Goal: Information Seeking & Learning: Get advice/opinions

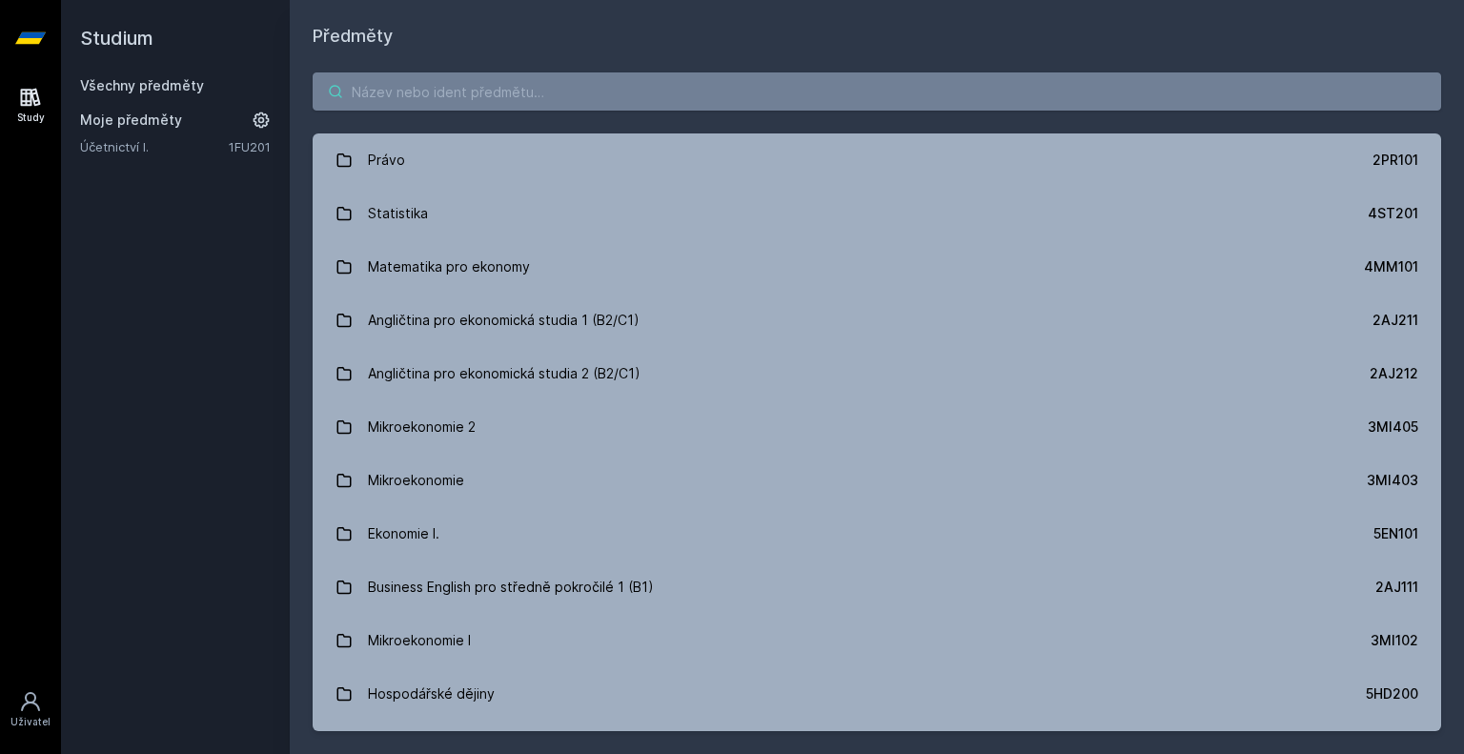
click at [673, 90] on input "search" at bounding box center [877, 91] width 1129 height 38
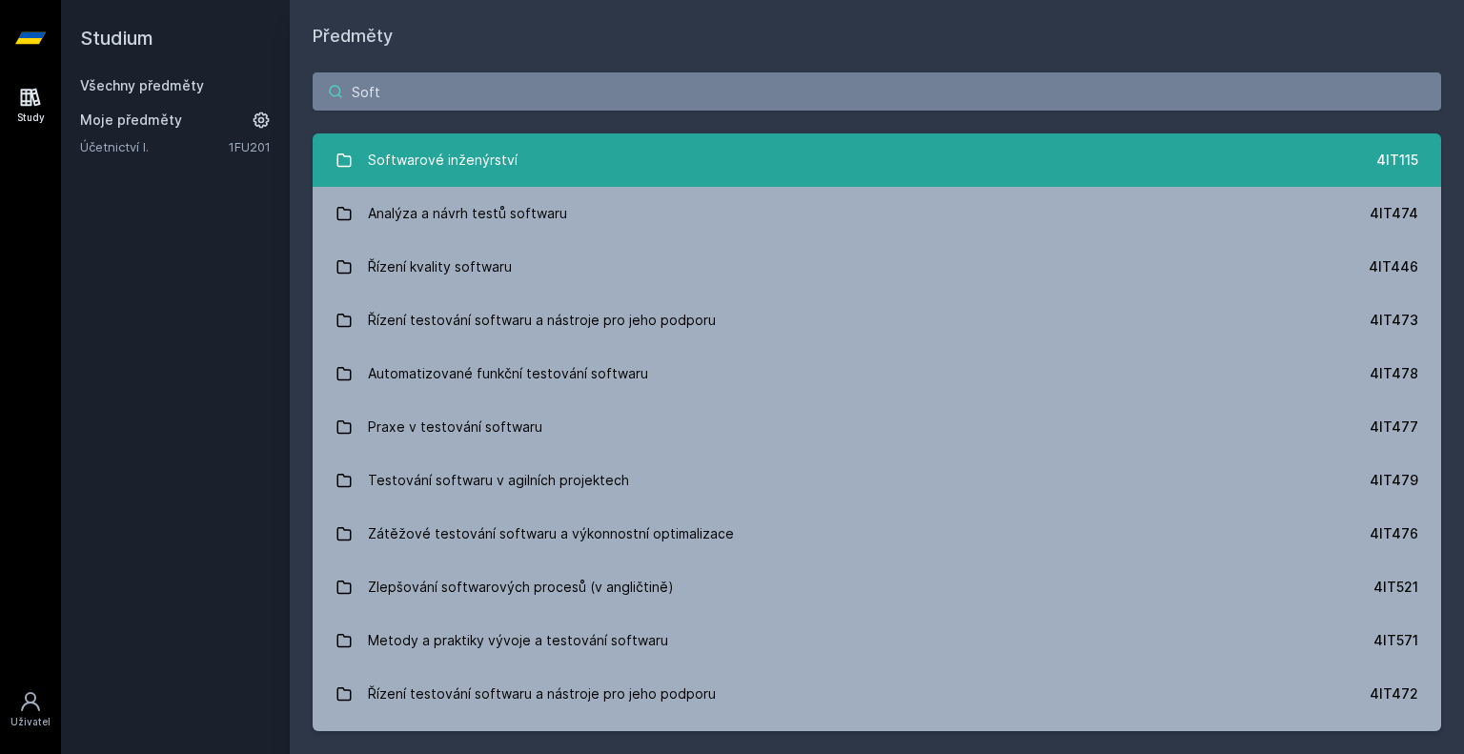
type input "Soft"
click at [560, 169] on link "Softwarové inženýrství 4IT115" at bounding box center [877, 159] width 1129 height 53
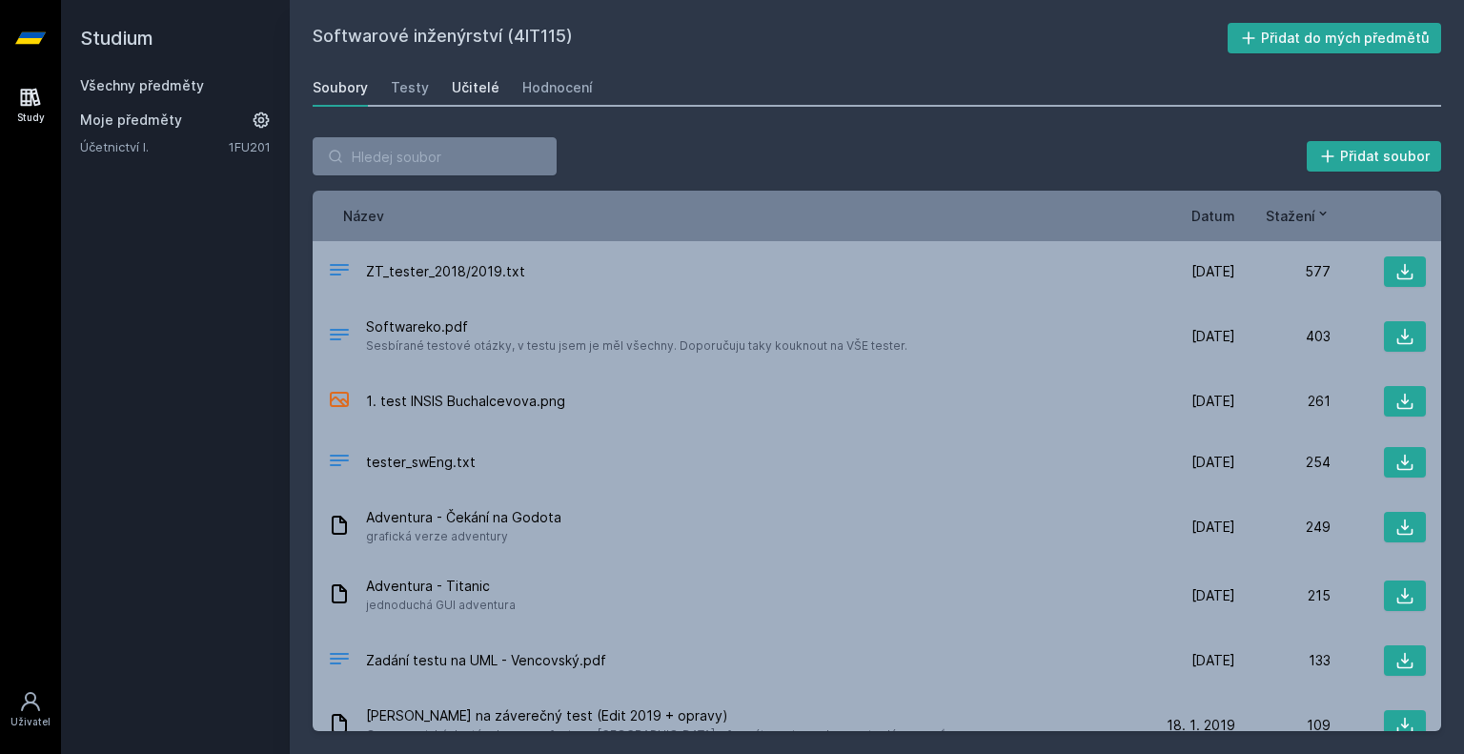
click at [459, 89] on div "Učitelé" at bounding box center [476, 87] width 48 height 19
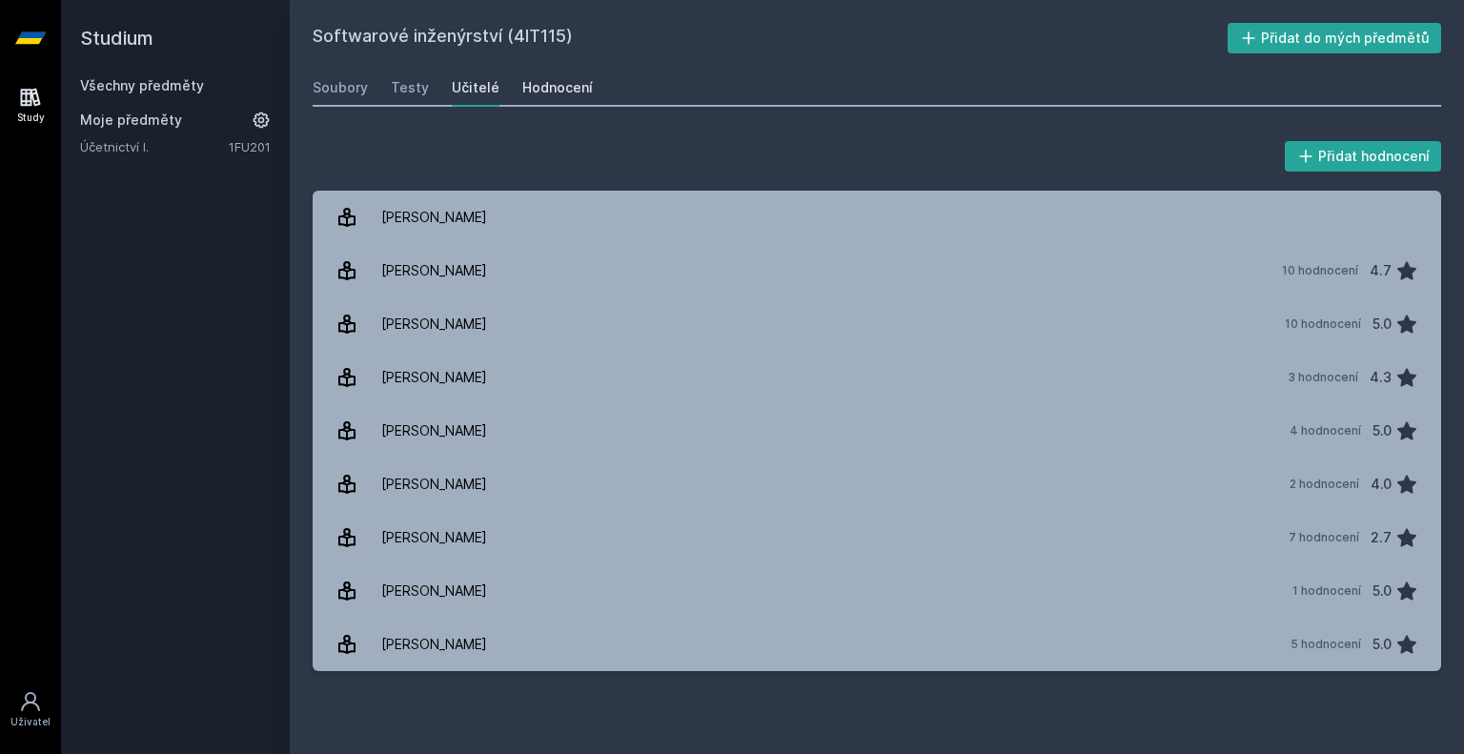
click at [567, 79] on div "Hodnocení" at bounding box center [557, 87] width 71 height 19
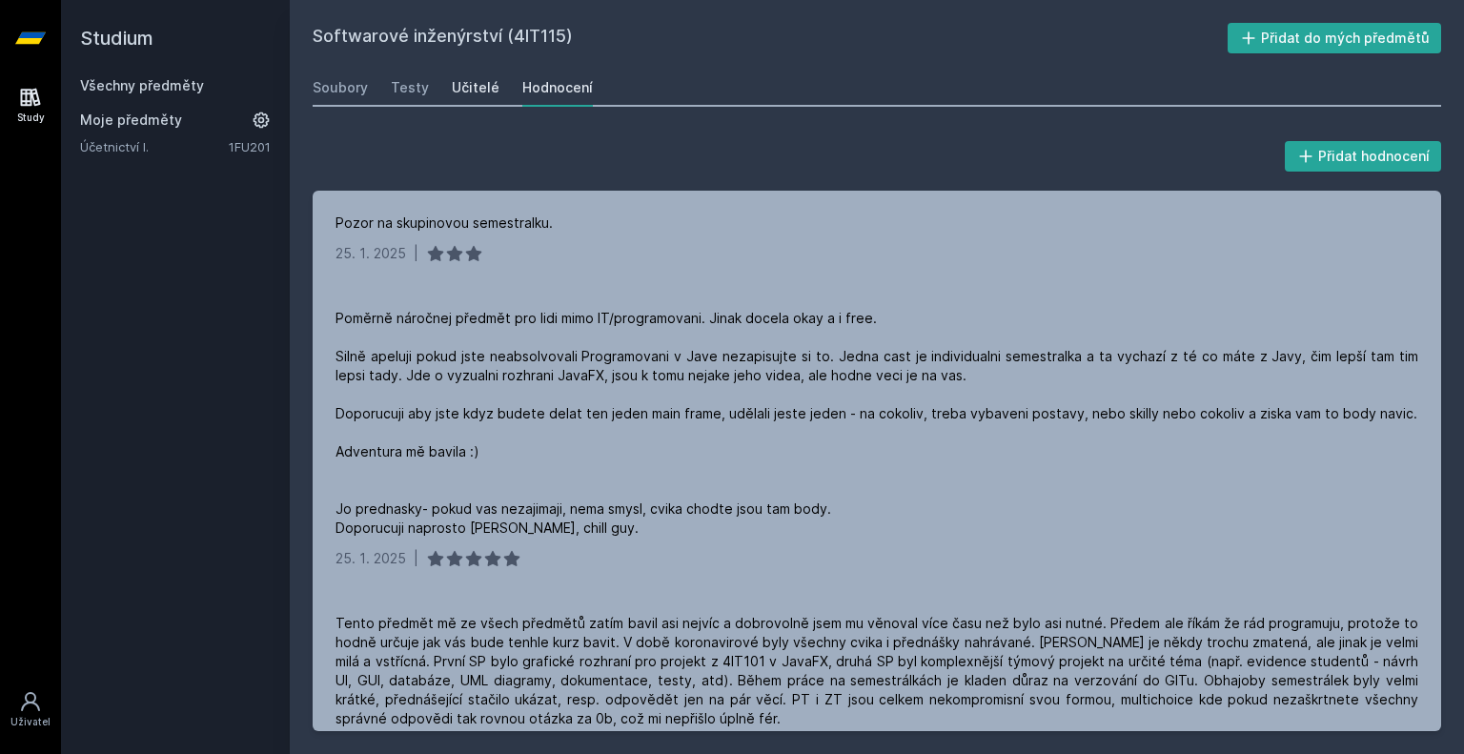
click at [472, 87] on div "Učitelé" at bounding box center [476, 87] width 48 height 19
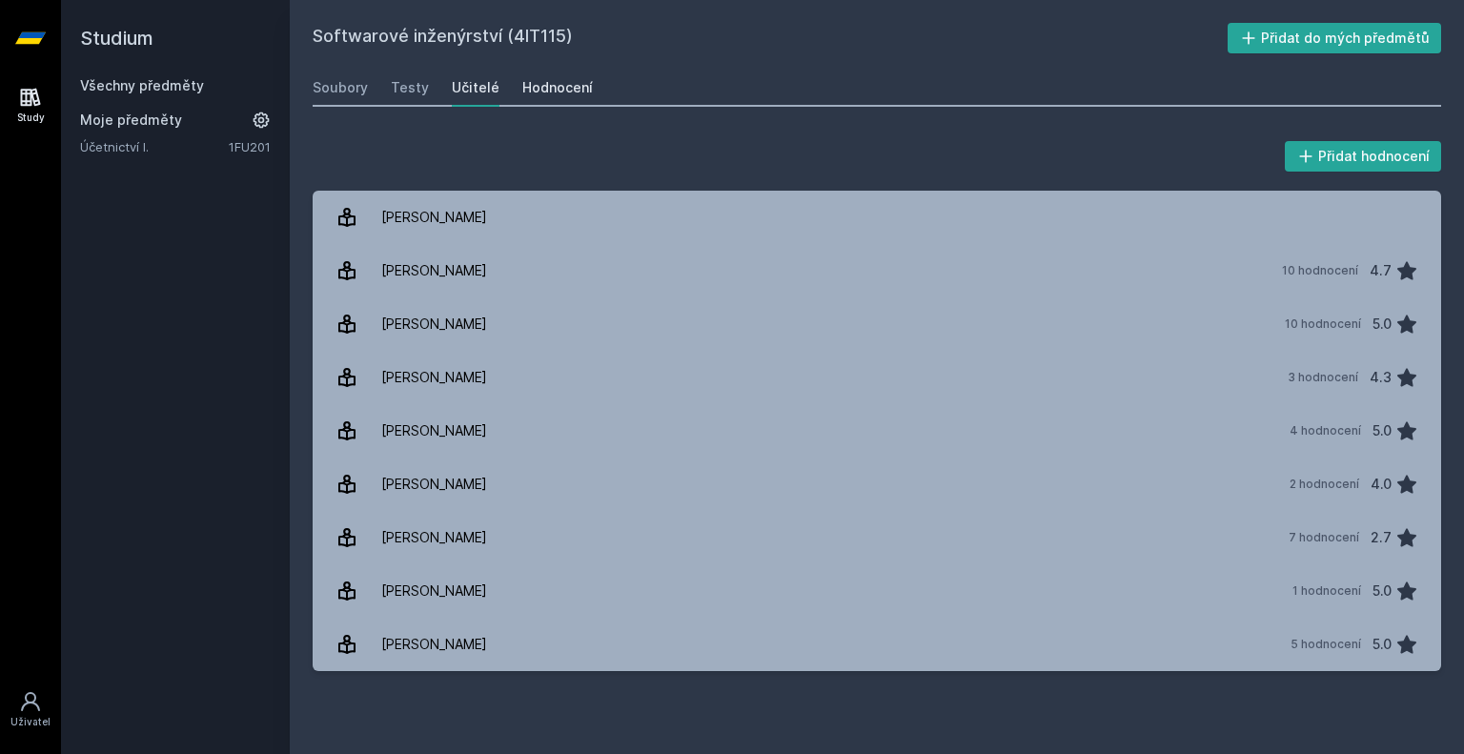
click at [538, 85] on div "Hodnocení" at bounding box center [557, 87] width 71 height 19
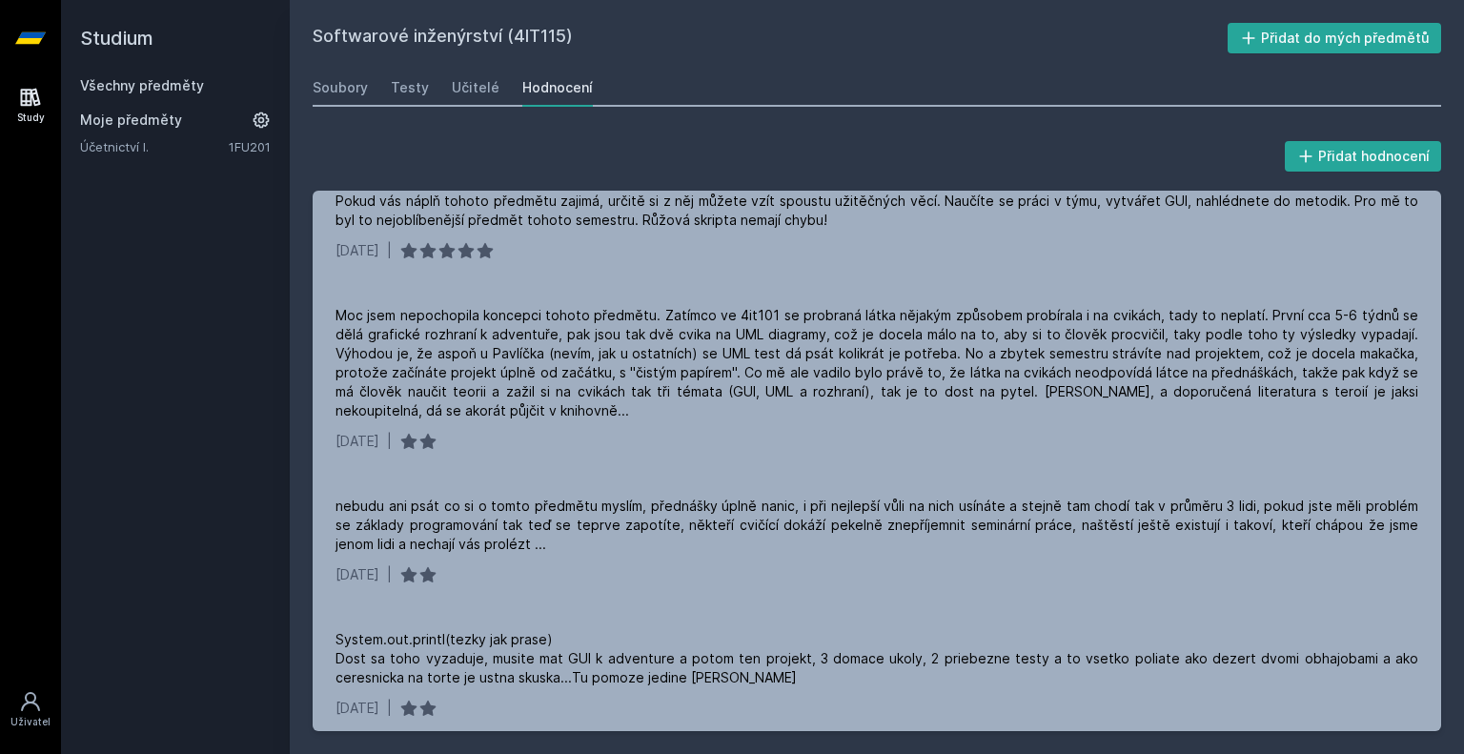
scroll to position [2349, 0]
click at [460, 82] on div "Učitelé" at bounding box center [476, 87] width 48 height 19
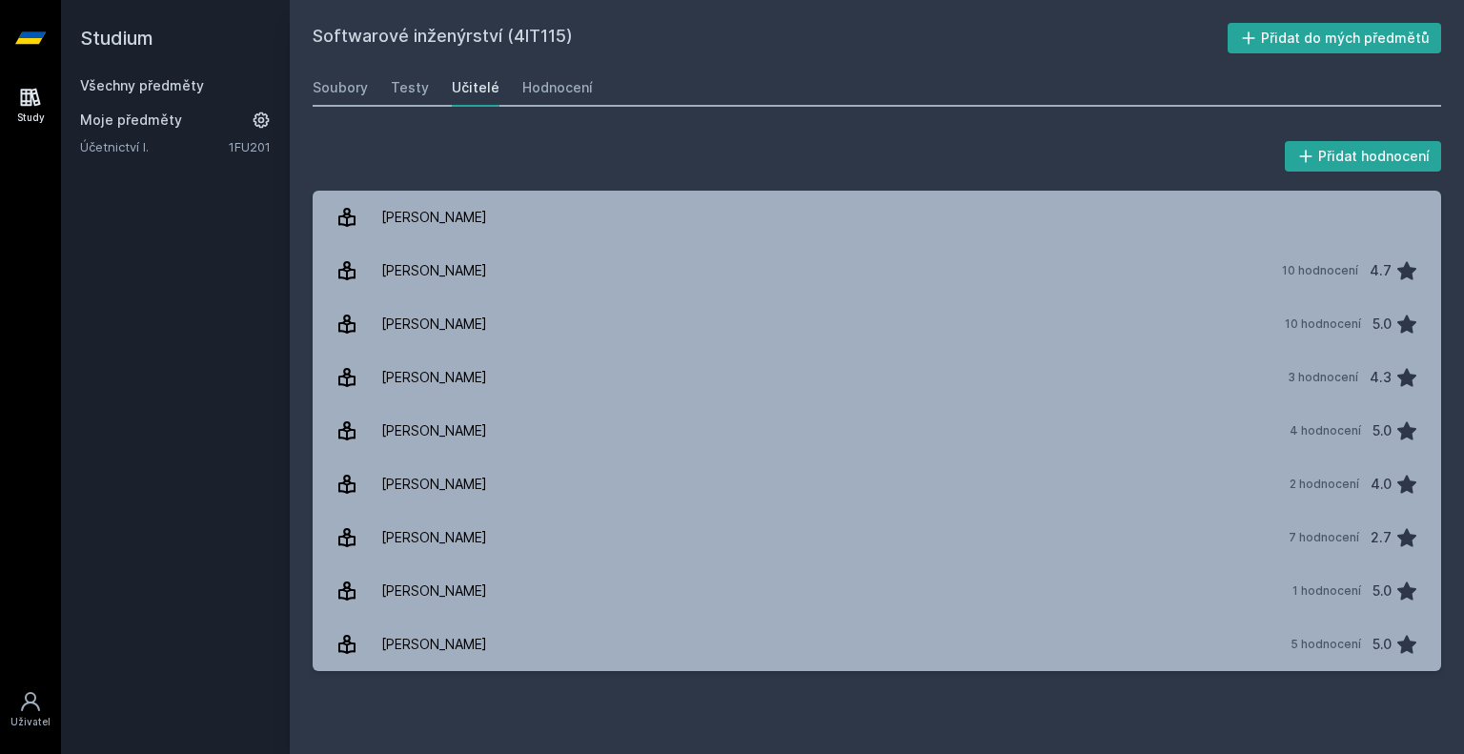
click at [172, 126] on span "Moje předměty" at bounding box center [131, 120] width 102 height 19
click at [132, 147] on link "Účetnictví I." at bounding box center [154, 146] width 149 height 19
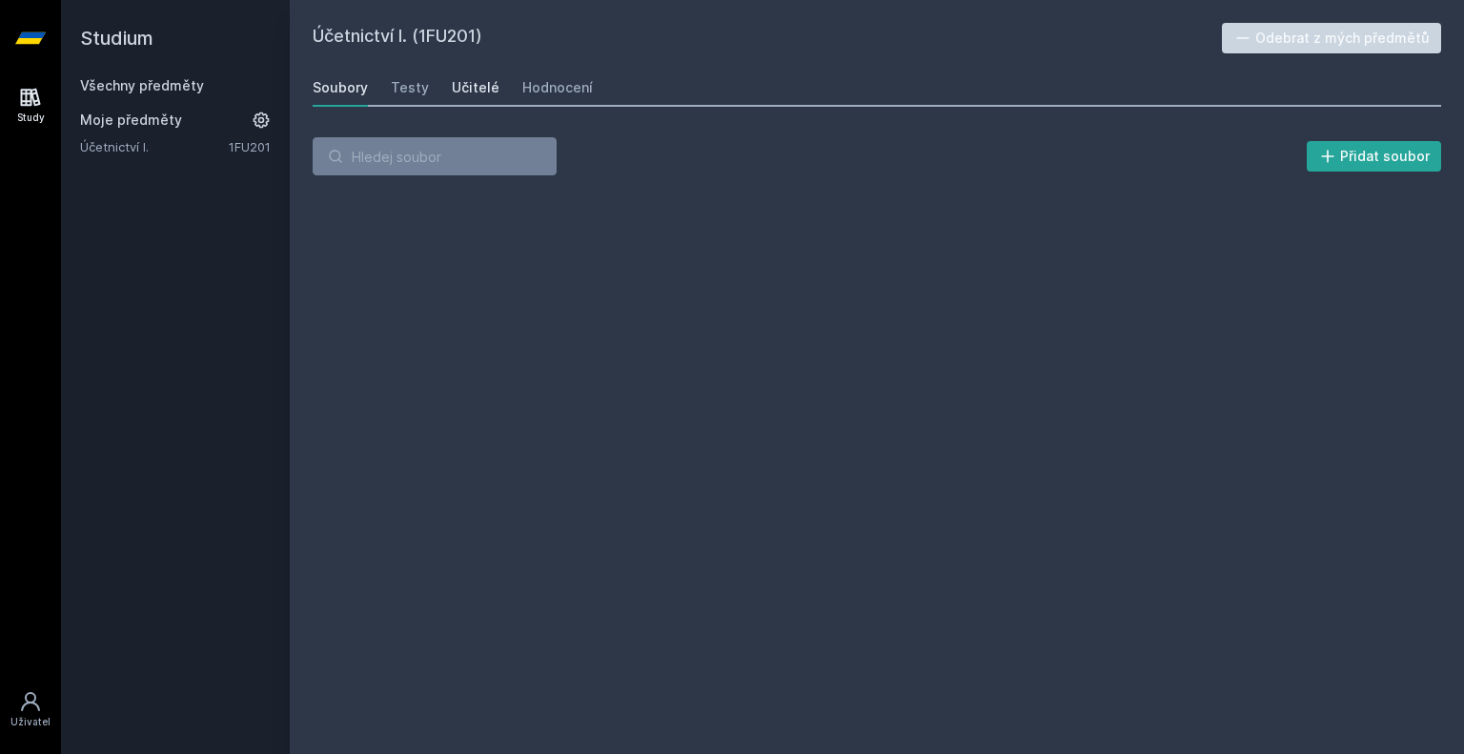
click at [470, 88] on div "Učitelé" at bounding box center [476, 87] width 48 height 19
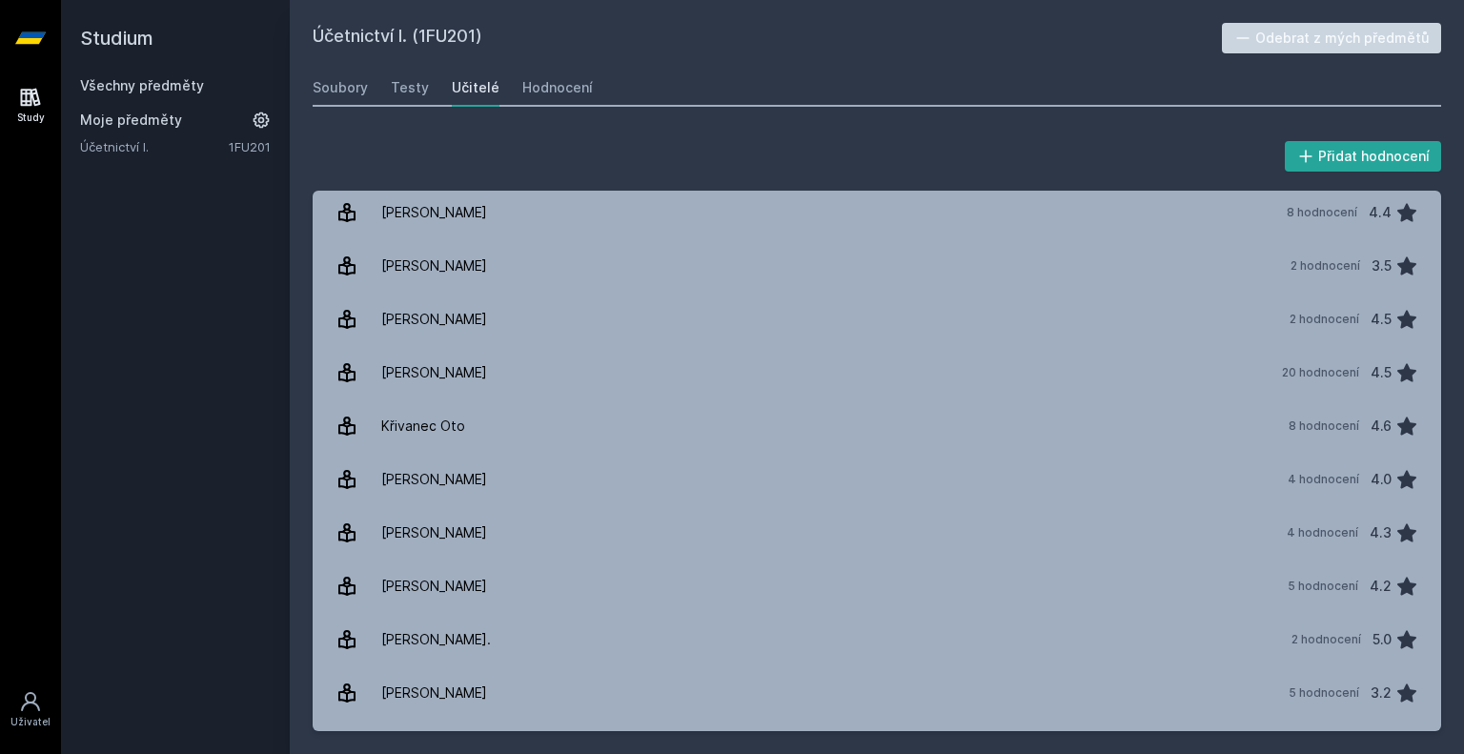
scroll to position [965, 0]
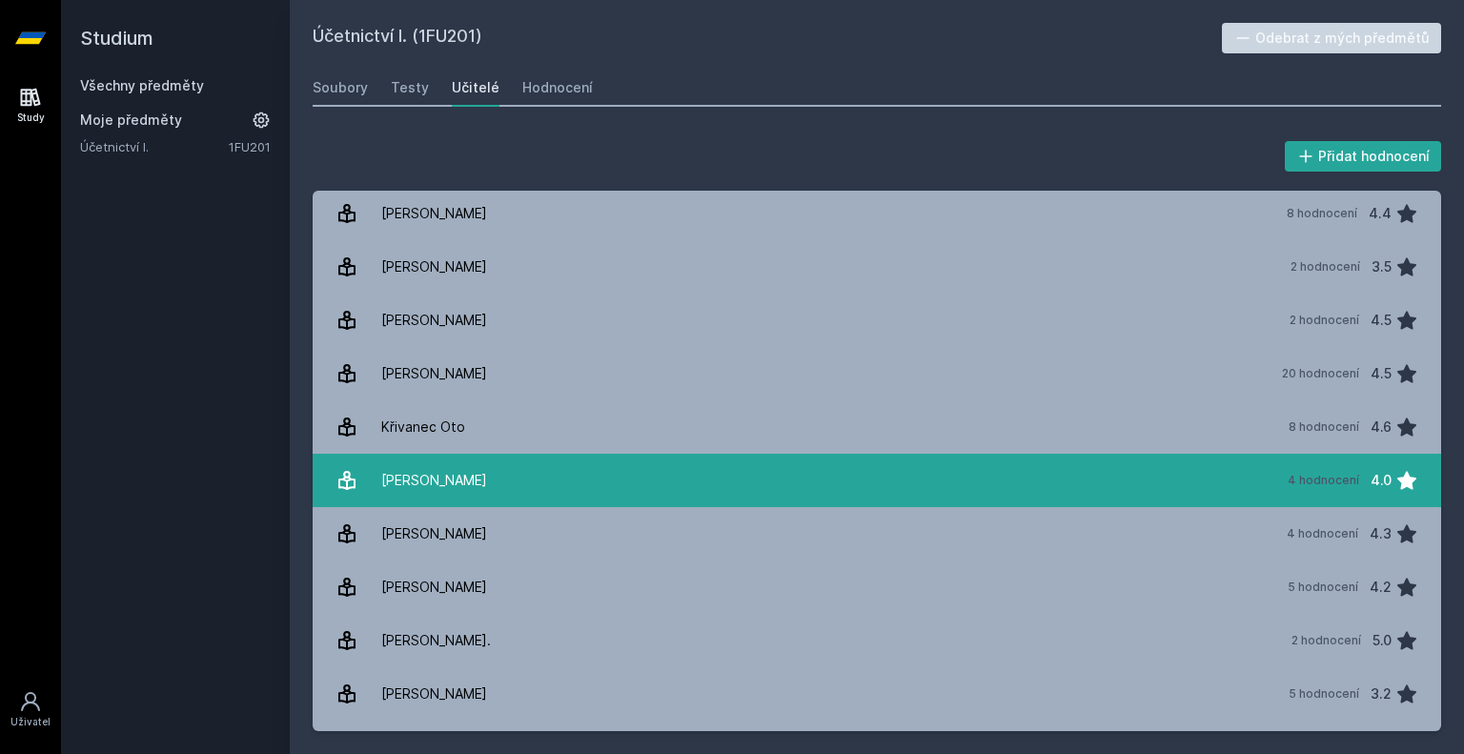
click at [519, 469] on link "[PERSON_NAME] 4 hodnocení 4.0" at bounding box center [877, 480] width 1129 height 53
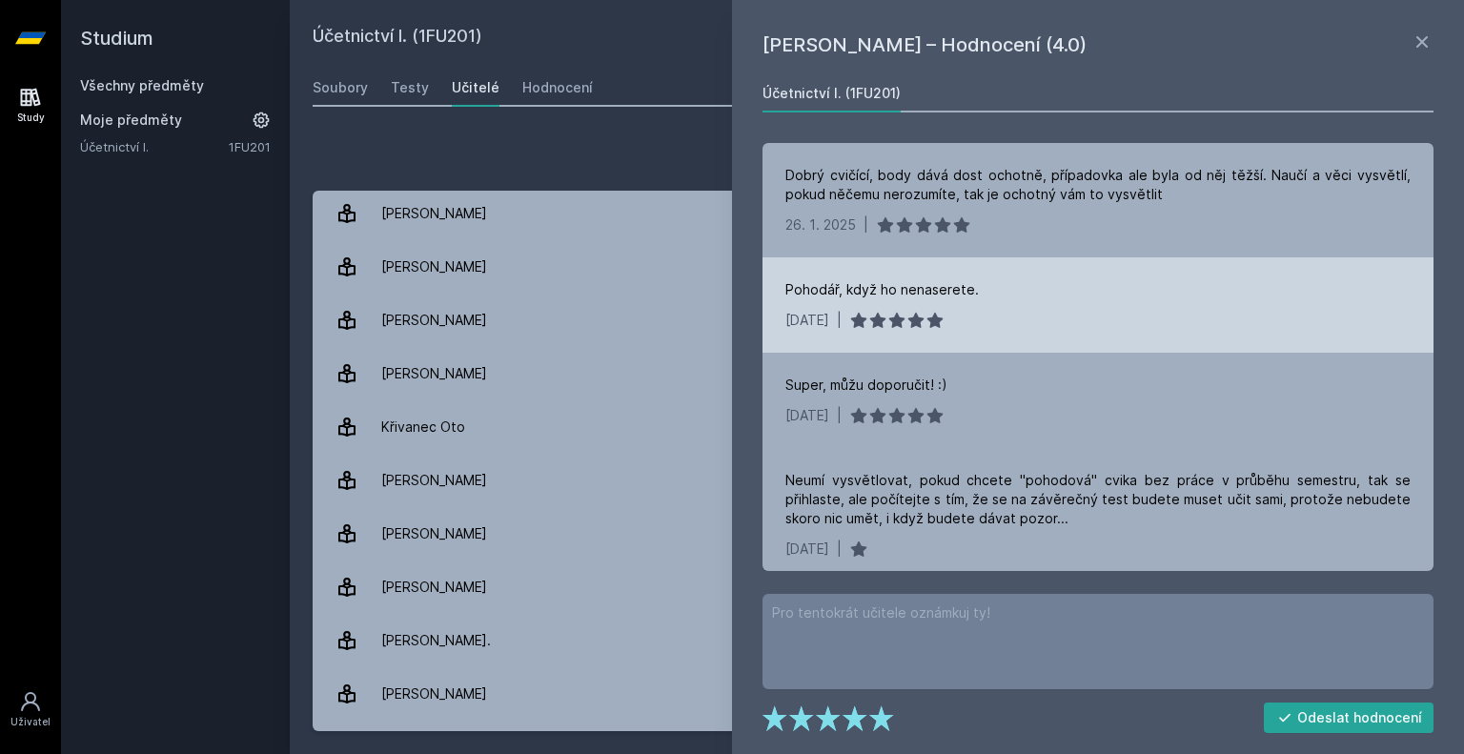
scroll to position [10, 0]
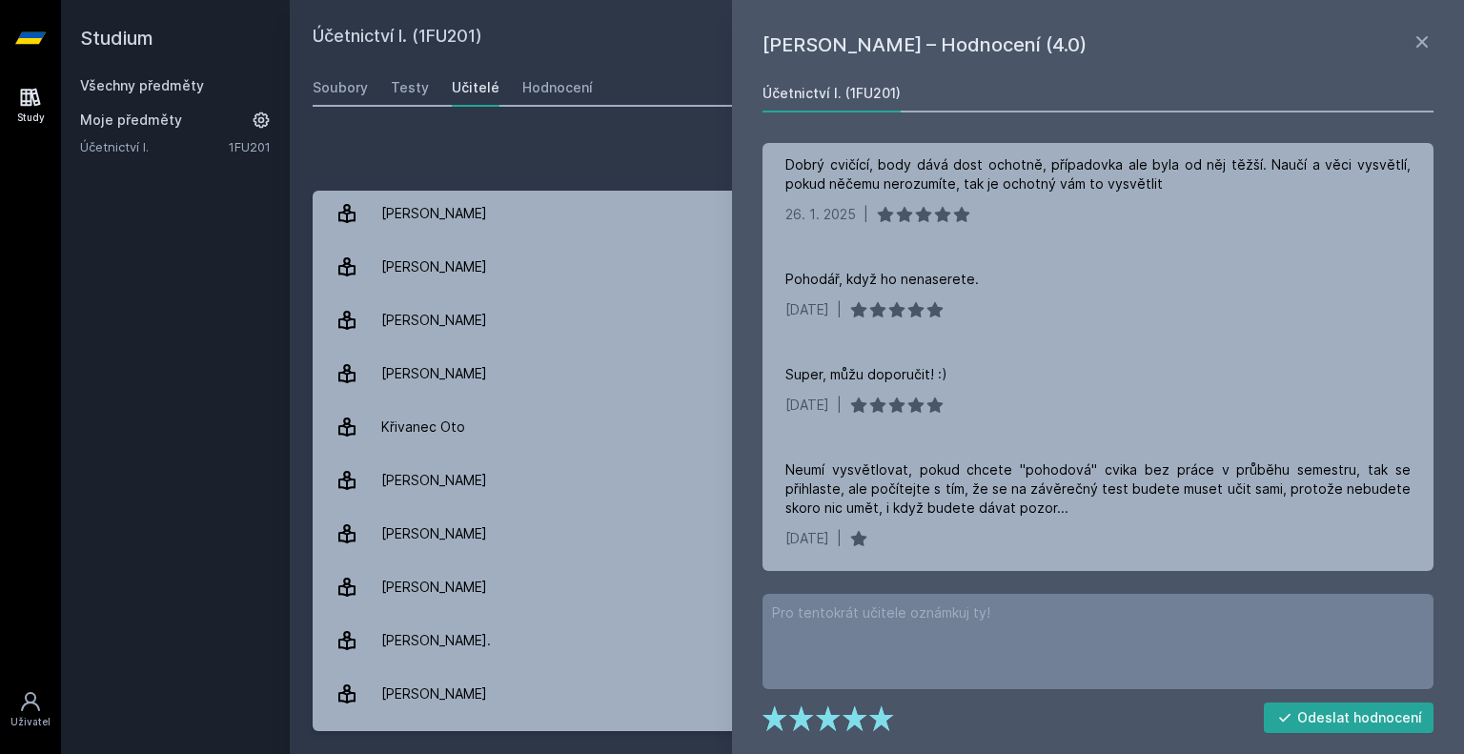
click at [139, 499] on div "Studium Všechny předměty Moje předměty Účetnictví I. 1FU201" at bounding box center [175, 377] width 229 height 754
click at [1426, 45] on icon at bounding box center [1422, 41] width 11 height 11
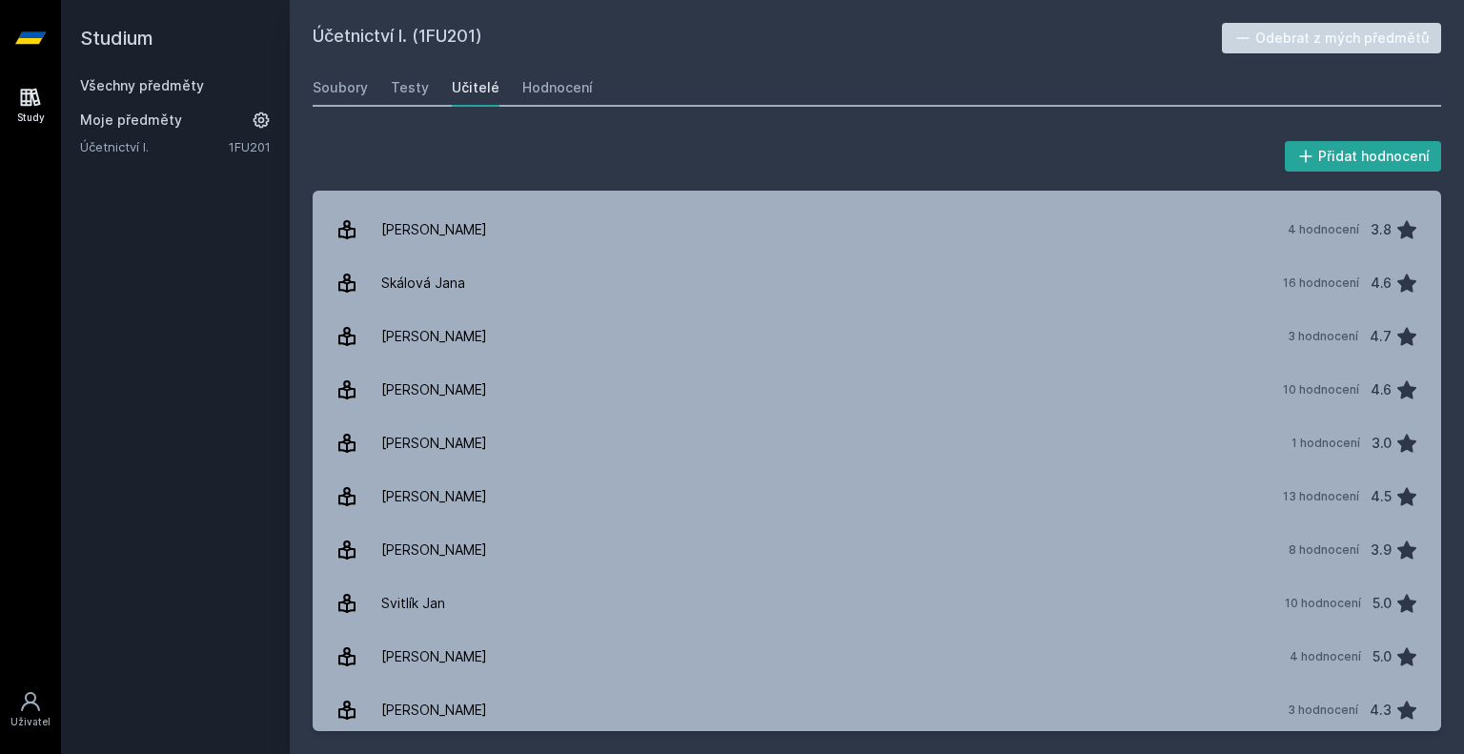
scroll to position [2617, 0]
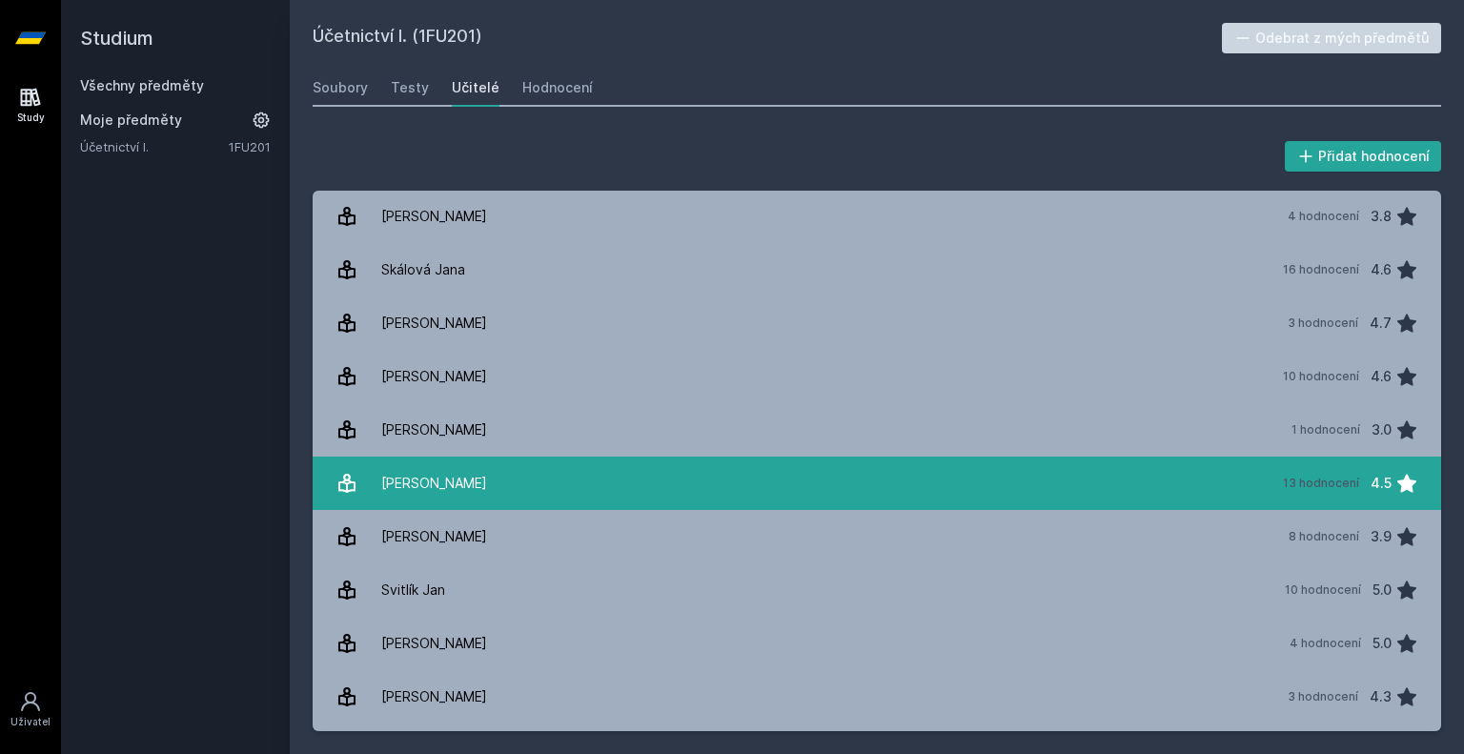
click at [623, 484] on link "[PERSON_NAME] 13 hodnocení 4.5" at bounding box center [877, 483] width 1129 height 53
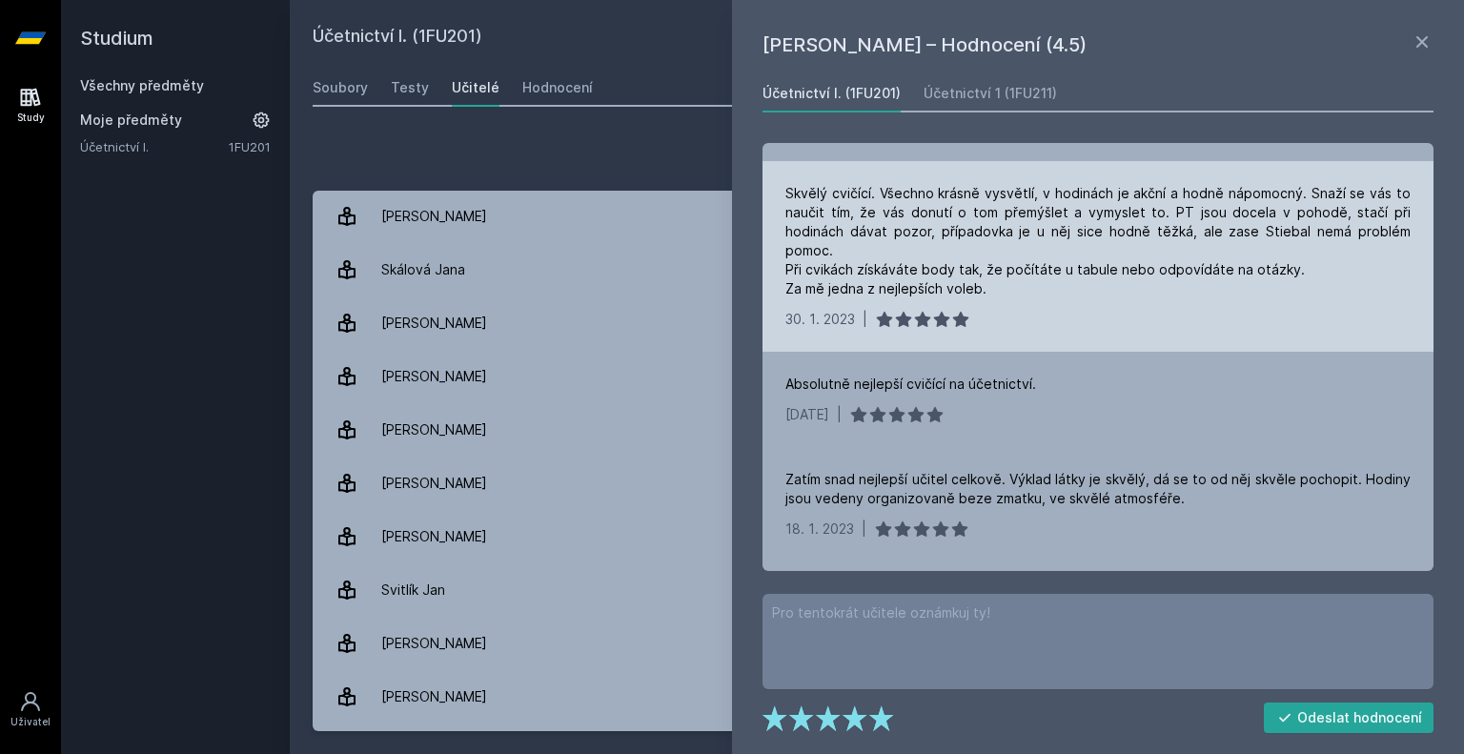
scroll to position [130, 0]
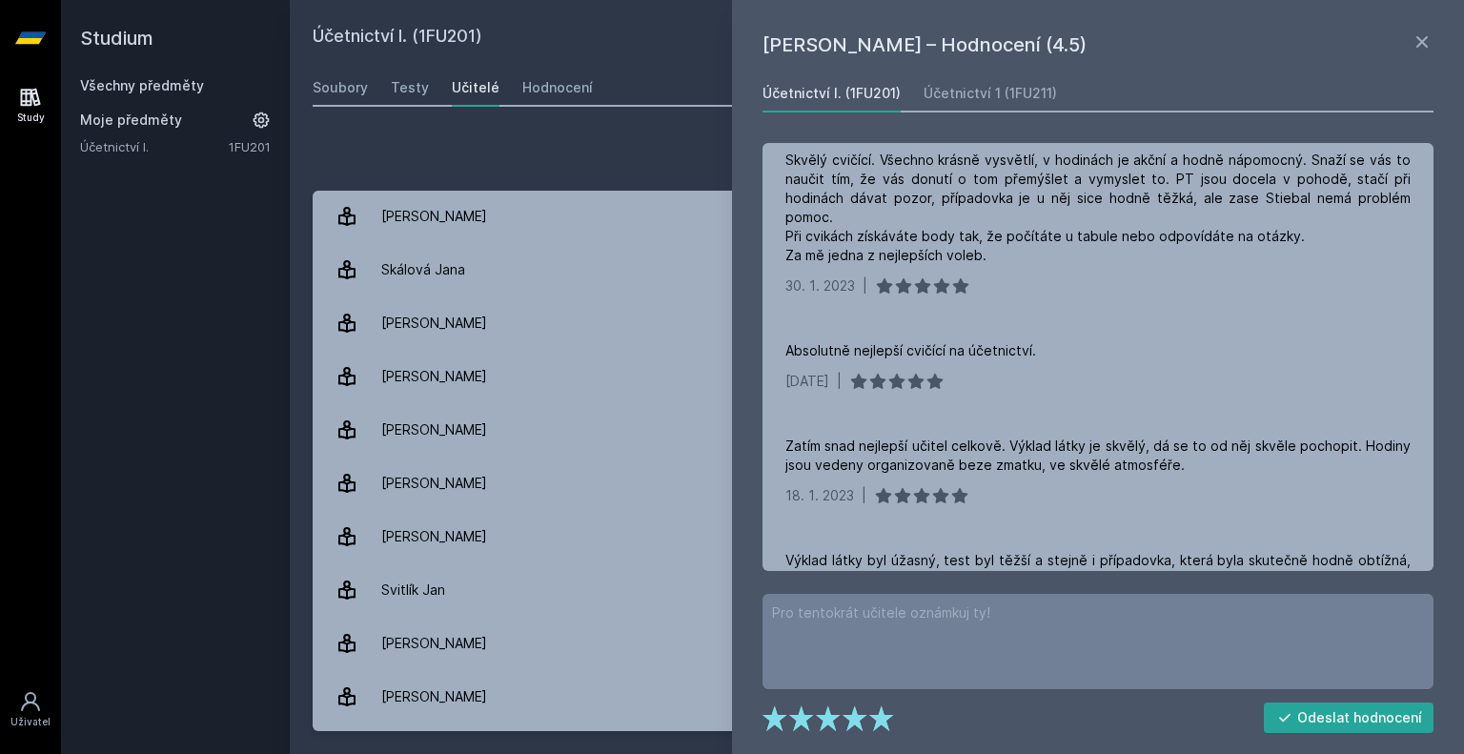
click at [600, 135] on div "Přidat hodnocení [PERSON_NAME] – Hodnocení (4.5) Účetnictví I. (1FU201) Účetnic…" at bounding box center [877, 434] width 1175 height 640
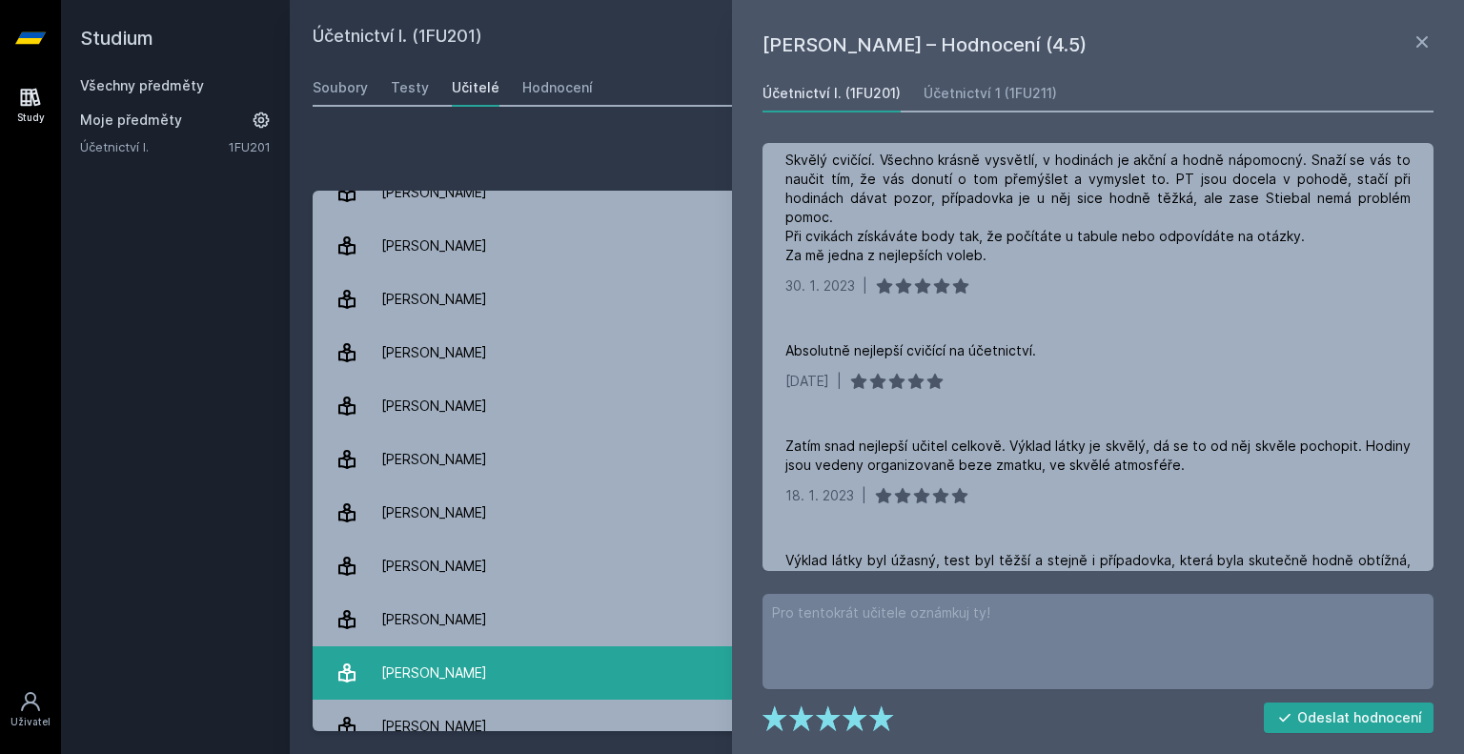
scroll to position [3357, 0]
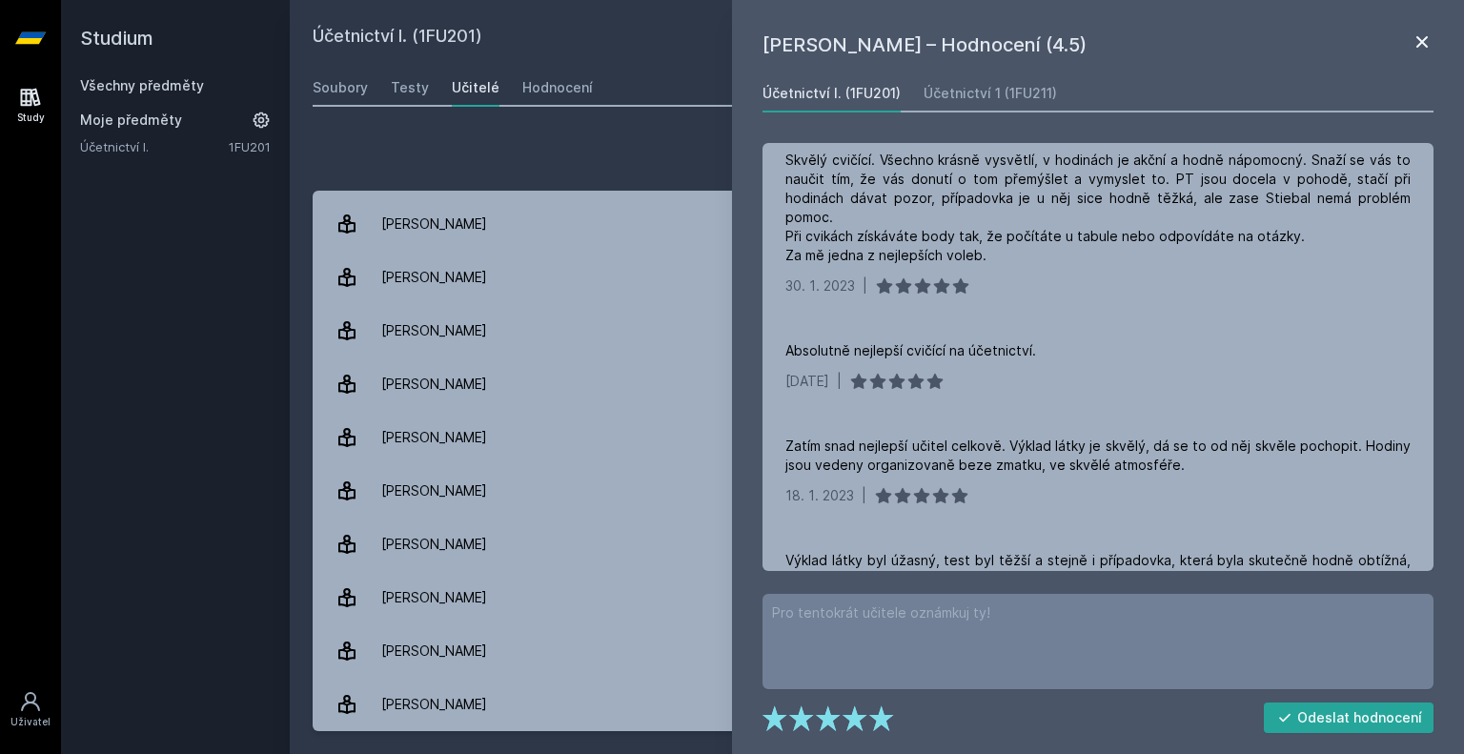
click at [1419, 39] on icon at bounding box center [1422, 42] width 23 height 23
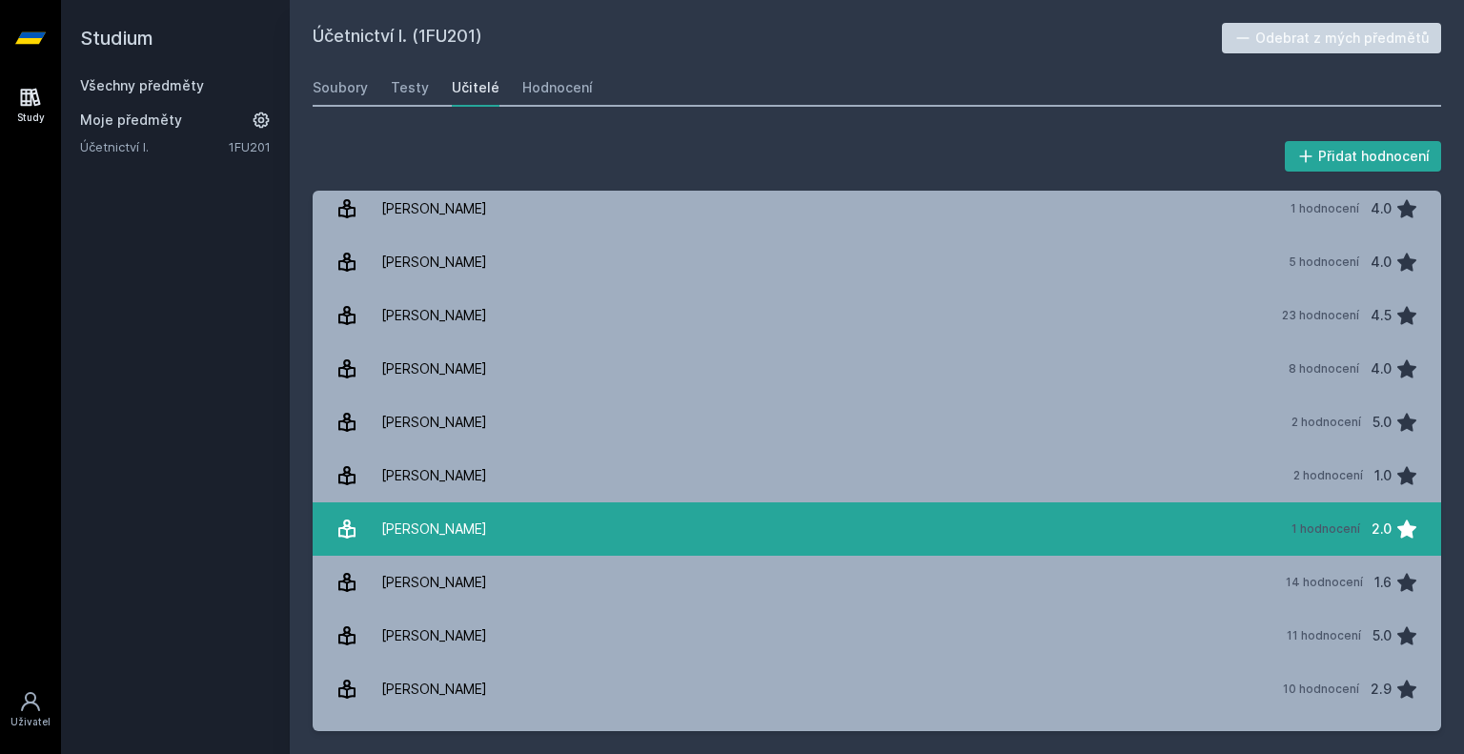
scroll to position [3318, 0]
